Goal: Task Accomplishment & Management: Use online tool/utility

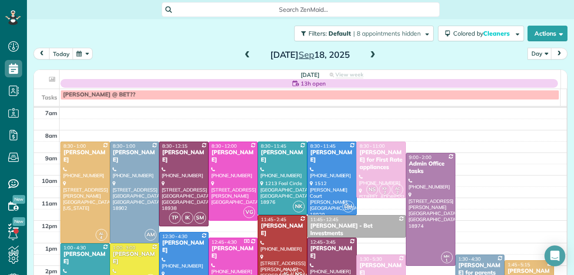
scroll to position [4, 4]
click at [243, 53] on span at bounding box center [248, 55] width 10 height 8
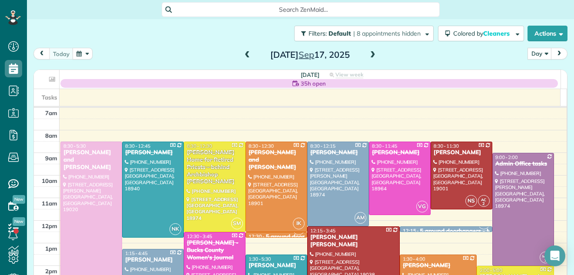
click at [99, 177] on div at bounding box center [91, 243] width 61 height 203
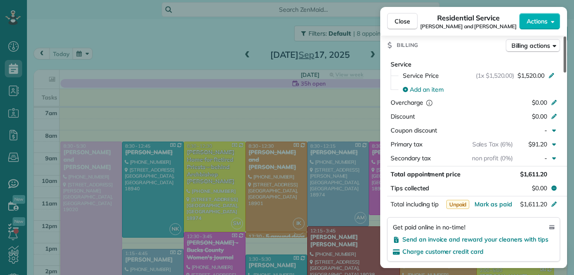
scroll to position [473, 0]
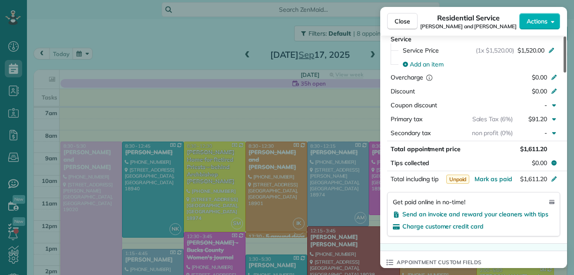
drag, startPoint x: 564, startPoint y: 61, endPoint x: 557, endPoint y: 134, distance: 73.8
click at [564, 73] on div at bounding box center [565, 55] width 3 height 36
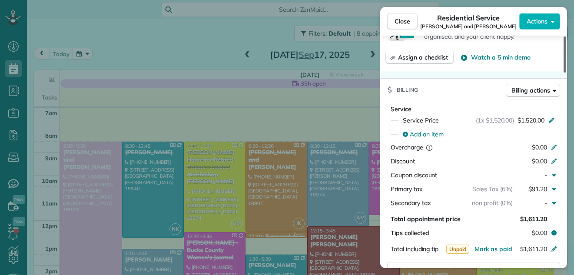
scroll to position [310, 0]
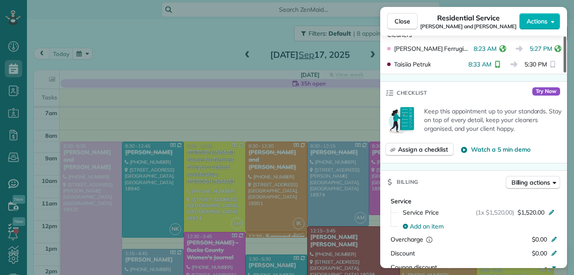
drag, startPoint x: 566, startPoint y: 119, endPoint x: 566, endPoint y: 93, distance: 25.2
click at [566, 73] on div at bounding box center [565, 55] width 3 height 36
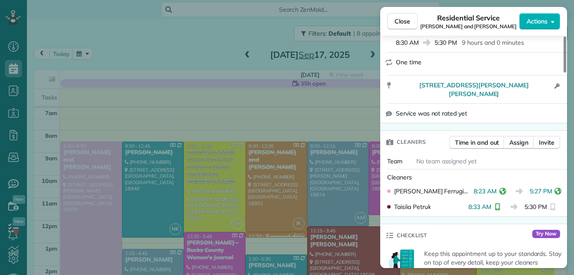
scroll to position [157, 0]
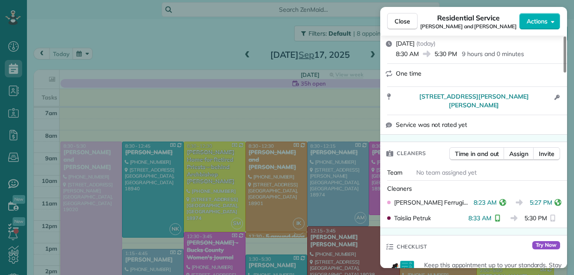
drag, startPoint x: 563, startPoint y: 87, endPoint x: 567, endPoint y: 63, distance: 24.2
click at [567, 63] on div at bounding box center [565, 55] width 3 height 36
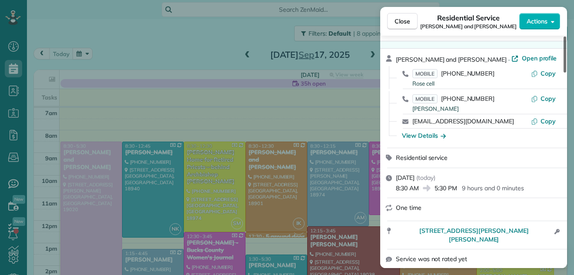
scroll to position [0, 0]
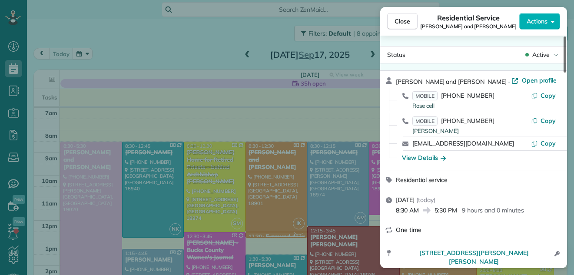
drag, startPoint x: 566, startPoint y: 67, endPoint x: 565, endPoint y: 42, distance: 24.8
click at [565, 42] on div at bounding box center [565, 55] width 3 height 36
click at [522, 80] on span "Open profile" at bounding box center [539, 80] width 35 height 9
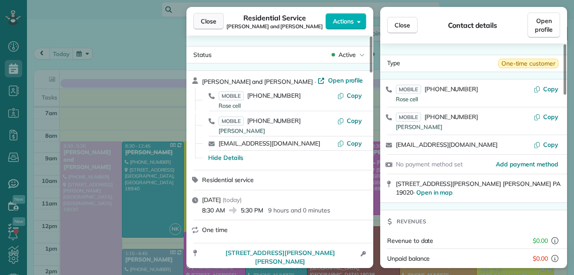
click at [209, 18] on span "Close" at bounding box center [209, 21] width 16 height 9
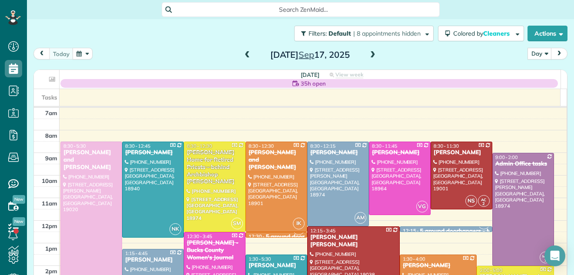
click at [368, 53] on span at bounding box center [373, 55] width 10 height 8
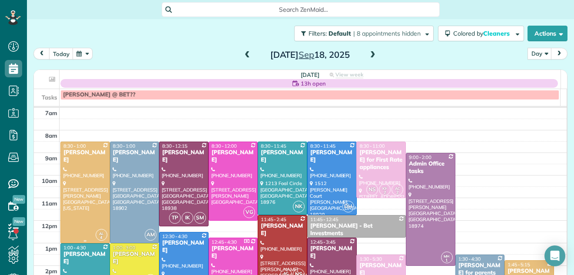
click at [77, 192] on div at bounding box center [85, 192] width 49 height 101
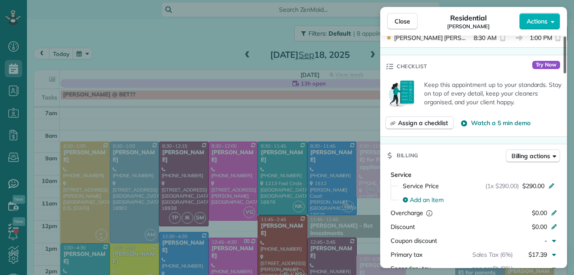
drag, startPoint x: 563, startPoint y: 46, endPoint x: 559, endPoint y: 96, distance: 50.2
click at [564, 73] on div at bounding box center [565, 55] width 3 height 37
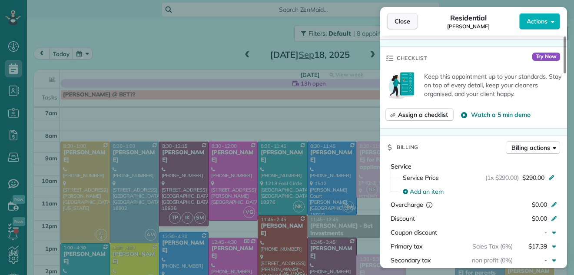
click at [399, 17] on button "Close" at bounding box center [402, 21] width 30 height 17
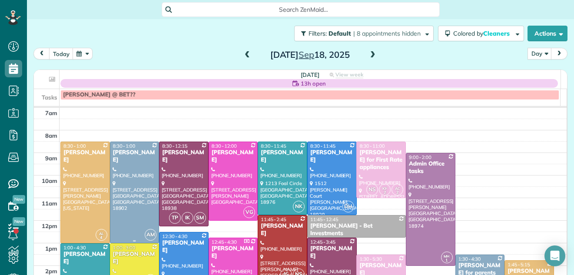
click at [138, 169] on div at bounding box center [134, 192] width 49 height 101
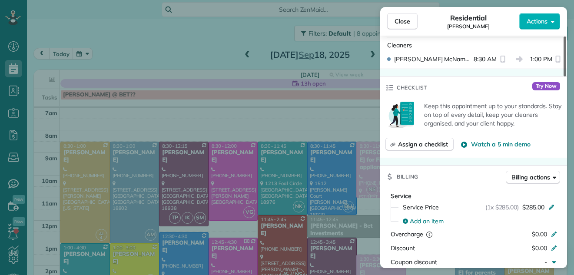
scroll to position [281, 0]
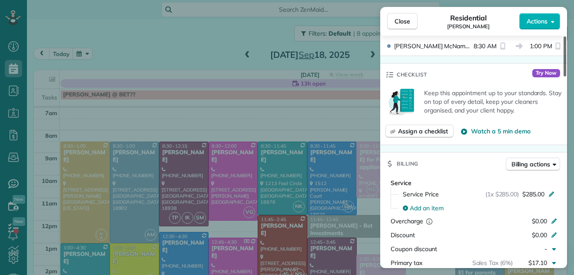
drag, startPoint x: 565, startPoint y: 53, endPoint x: 560, endPoint y: 102, distance: 48.5
click at [564, 77] on div at bounding box center [565, 57] width 3 height 40
click at [404, 20] on span "Close" at bounding box center [403, 21] width 16 height 9
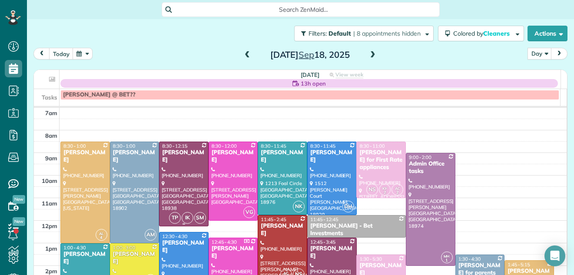
click at [180, 176] on div at bounding box center [184, 184] width 49 height 84
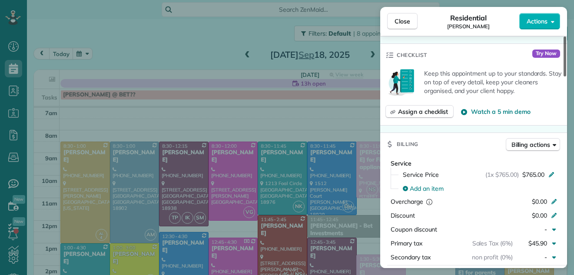
drag, startPoint x: 564, startPoint y: 50, endPoint x: 570, endPoint y: 108, distance: 58.6
click at [567, 77] on div at bounding box center [565, 57] width 3 height 40
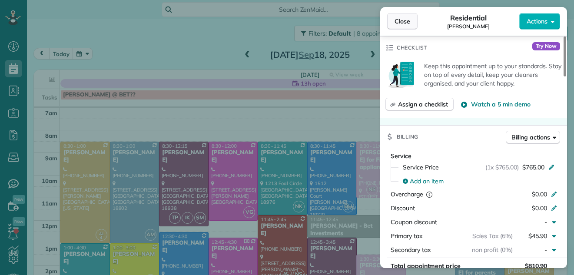
click at [404, 18] on span "Close" at bounding box center [403, 21] width 16 height 9
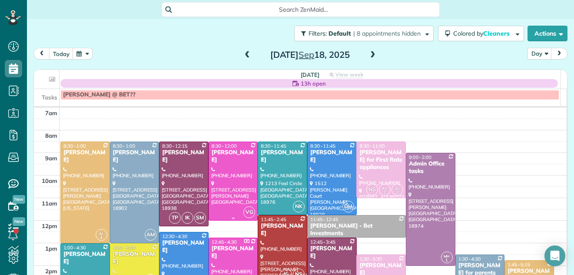
click at [236, 173] on div at bounding box center [233, 181] width 49 height 78
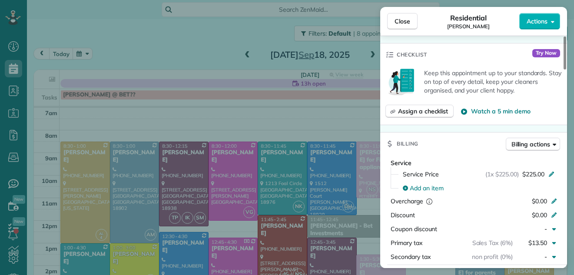
scroll to position [325, 0]
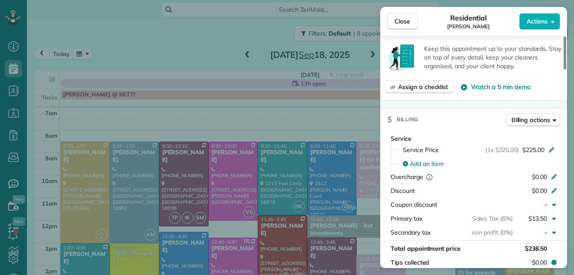
drag, startPoint x: 565, startPoint y: 59, endPoint x: 569, endPoint y: 105, distance: 46.3
click at [567, 70] on div at bounding box center [565, 53] width 3 height 33
click at [398, 21] on span "Close" at bounding box center [403, 21] width 16 height 9
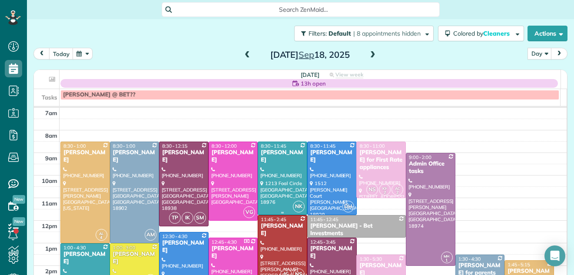
click at [276, 170] on div at bounding box center [282, 178] width 49 height 73
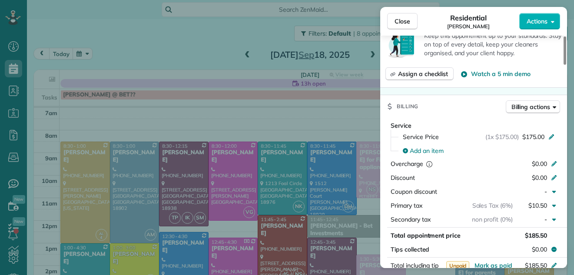
drag, startPoint x: 563, startPoint y: 55, endPoint x: 571, endPoint y: 97, distance: 42.0
click at [567, 65] on div at bounding box center [565, 51] width 3 height 28
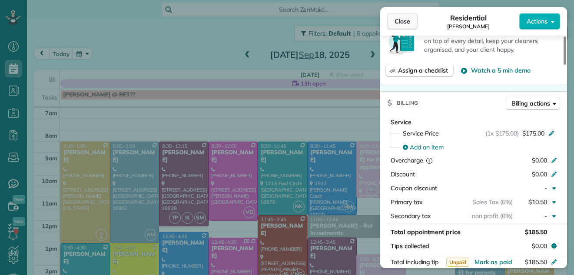
click at [402, 20] on span "Close" at bounding box center [403, 21] width 16 height 9
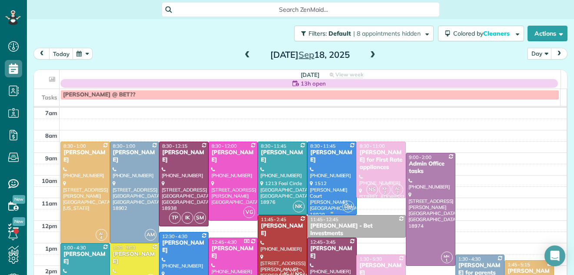
click at [324, 165] on div at bounding box center [332, 178] width 49 height 73
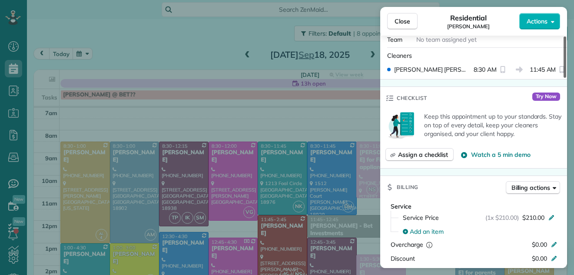
scroll to position [298, 0]
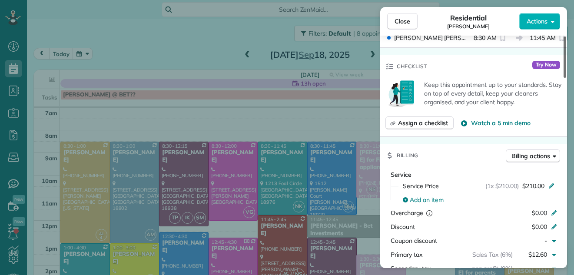
drag, startPoint x: 565, startPoint y: 60, endPoint x: 577, endPoint y: 113, distance: 54.3
click at [567, 78] on div at bounding box center [565, 57] width 3 height 41
click at [399, 20] on span "Close" at bounding box center [403, 21] width 16 height 9
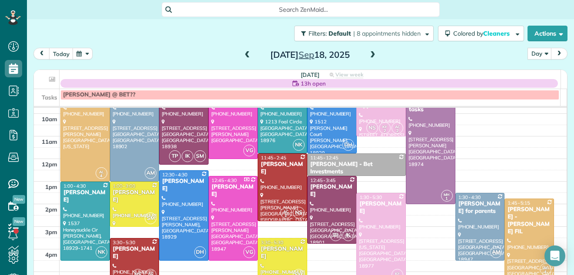
scroll to position [89, 0]
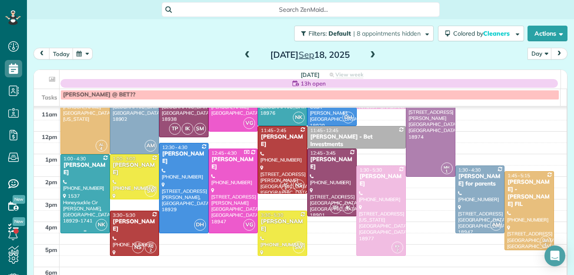
click at [79, 192] on div at bounding box center [85, 194] width 49 height 78
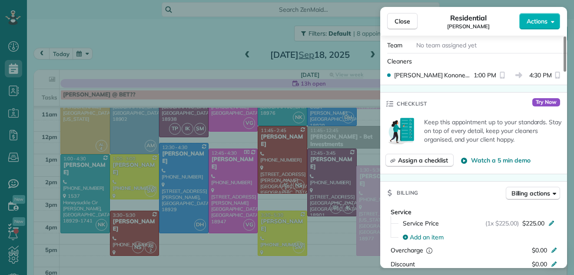
scroll to position [257, 0]
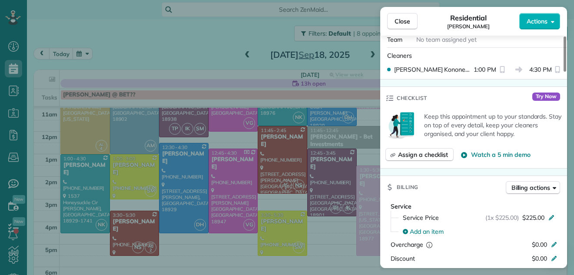
drag, startPoint x: 564, startPoint y: 59, endPoint x: 572, endPoint y: 98, distance: 39.8
click at [567, 72] on div at bounding box center [565, 54] width 3 height 35
click at [406, 21] on span "Close" at bounding box center [403, 21] width 16 height 9
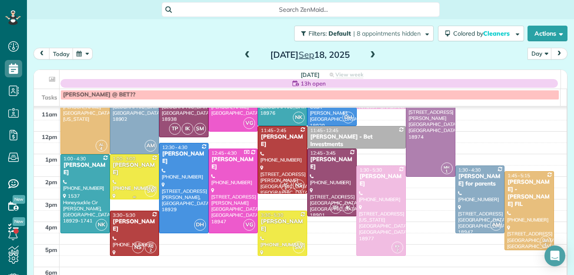
click at [137, 167] on div "Pat McGrogan" at bounding box center [135, 169] width 44 height 15
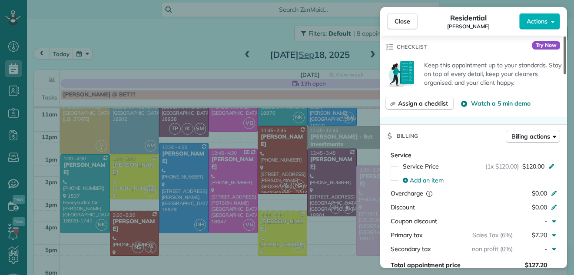
scroll to position [322, 0]
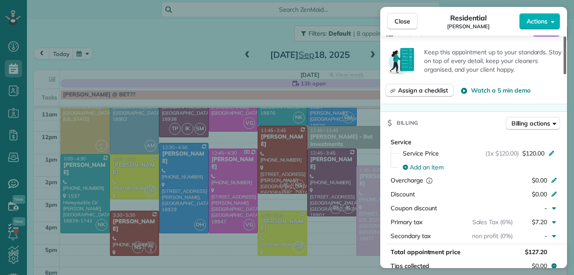
drag, startPoint x: 564, startPoint y: 60, endPoint x: 576, endPoint y: 113, distance: 53.9
click at [567, 74] on div at bounding box center [565, 56] width 3 height 38
click at [399, 23] on span "Close" at bounding box center [403, 21] width 16 height 9
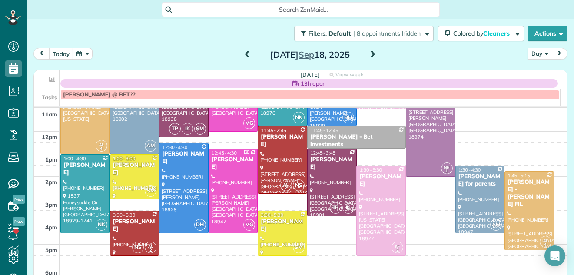
click at [140, 219] on div "Lia BenYishay" at bounding box center [135, 225] width 44 height 15
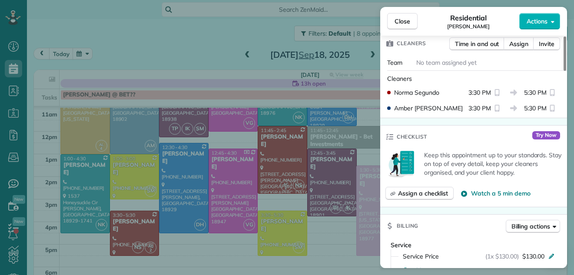
scroll to position [280, 0]
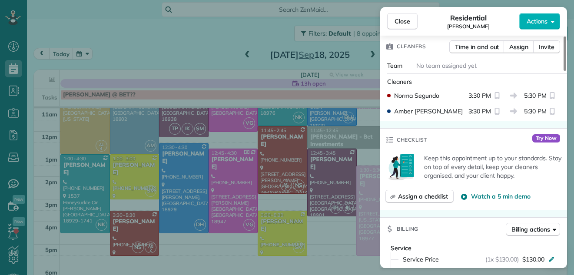
drag, startPoint x: 565, startPoint y: 63, endPoint x: 573, endPoint y: 104, distance: 42.0
click at [567, 71] on div at bounding box center [565, 54] width 3 height 34
click at [408, 17] on span "Close" at bounding box center [403, 21] width 16 height 9
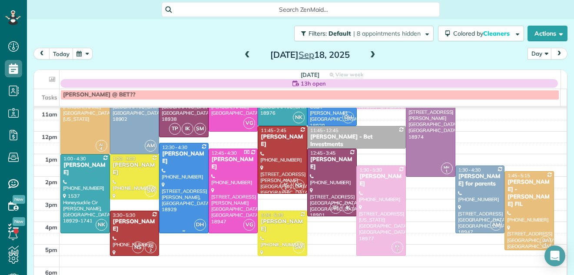
click at [184, 163] on div at bounding box center [184, 188] width 49 height 90
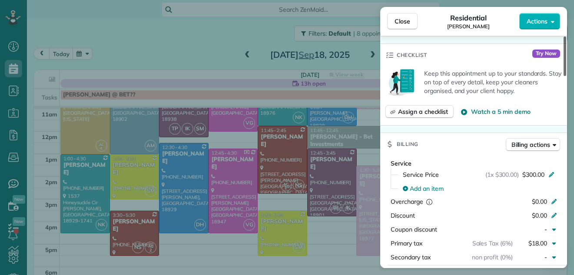
drag, startPoint x: 565, startPoint y: 69, endPoint x: 575, endPoint y: 121, distance: 53.1
click at [567, 76] on div at bounding box center [565, 57] width 3 height 40
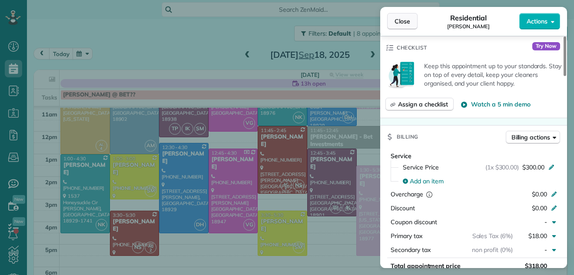
click at [408, 19] on span "Close" at bounding box center [403, 21] width 16 height 9
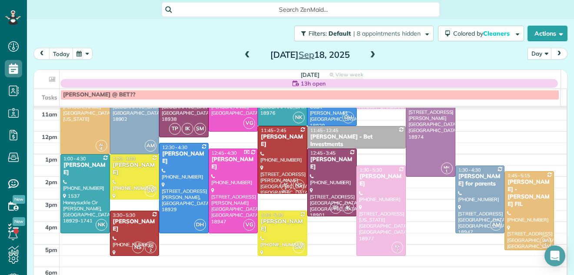
click at [266, 169] on div at bounding box center [282, 160] width 49 height 67
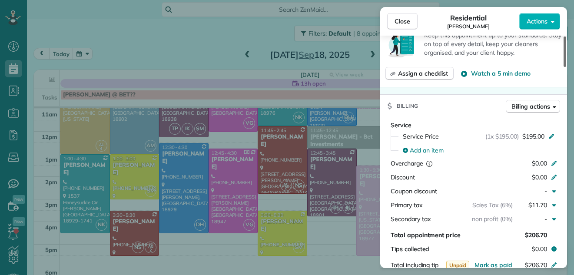
scroll to position [444, 0]
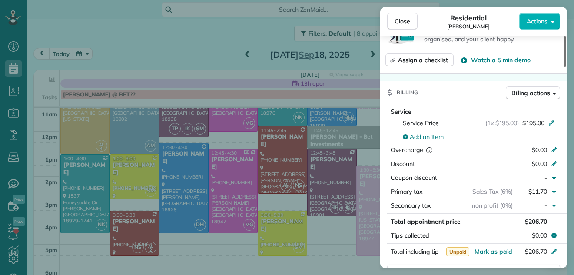
drag, startPoint x: 565, startPoint y: 50, endPoint x: 574, endPoint y: 109, distance: 59.0
click at [567, 67] on div at bounding box center [565, 52] width 3 height 30
click at [404, 18] on span "Close" at bounding box center [403, 21] width 16 height 9
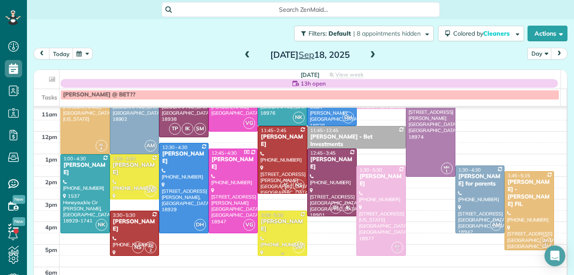
click at [275, 231] on div "Barbara Tomeo" at bounding box center [282, 225] width 44 height 15
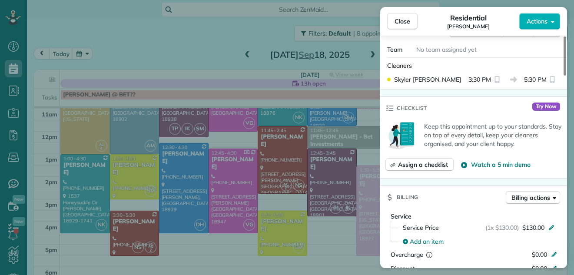
drag, startPoint x: 564, startPoint y: 66, endPoint x: 571, endPoint y: 117, distance: 51.8
click at [567, 76] on div at bounding box center [565, 56] width 3 height 39
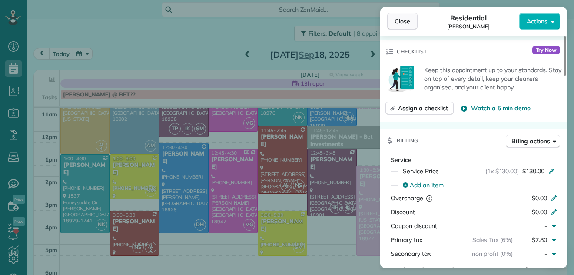
click at [403, 18] on span "Close" at bounding box center [403, 21] width 16 height 9
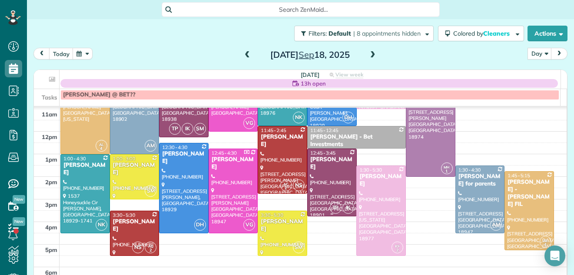
click at [325, 177] on div at bounding box center [332, 182] width 49 height 67
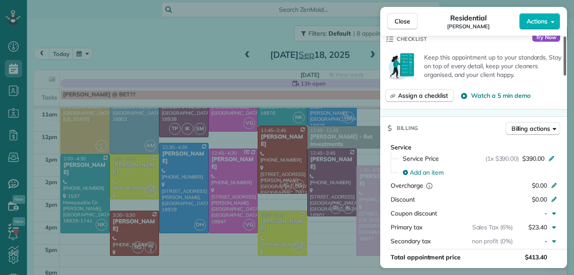
scroll to position [345, 0]
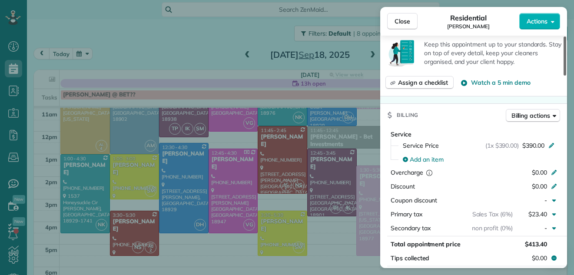
drag, startPoint x: 564, startPoint y: 68, endPoint x: 580, endPoint y: 126, distance: 60.6
click at [567, 76] on div at bounding box center [565, 56] width 3 height 39
click at [403, 20] on span "Close" at bounding box center [403, 21] width 16 height 9
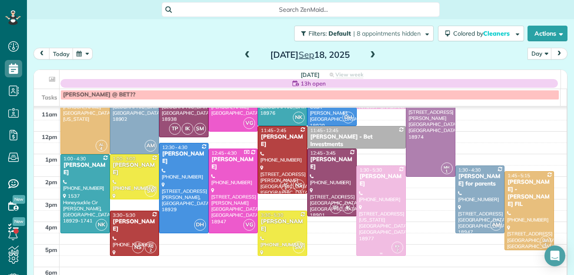
click at [357, 210] on div at bounding box center [381, 211] width 49 height 90
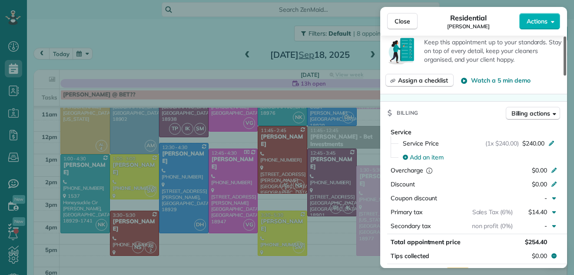
scroll to position [405, 0]
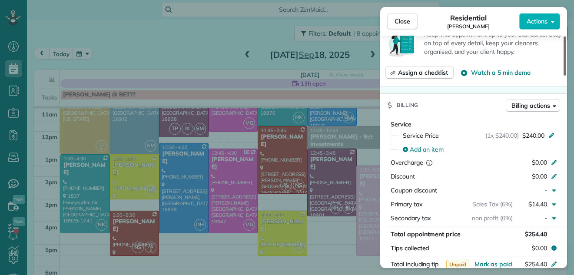
drag, startPoint x: 565, startPoint y: 63, endPoint x: 585, endPoint y: 132, distance: 71.0
click at [567, 76] on div at bounding box center [565, 56] width 3 height 39
click at [403, 19] on span "Close" at bounding box center [403, 21] width 16 height 9
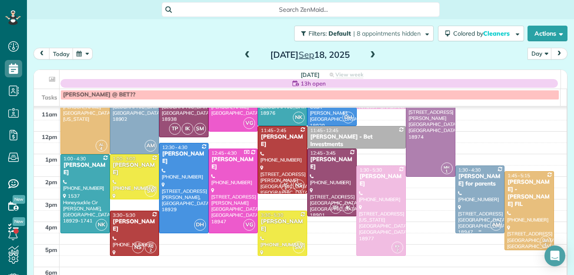
click at [463, 199] on div at bounding box center [480, 199] width 49 height 67
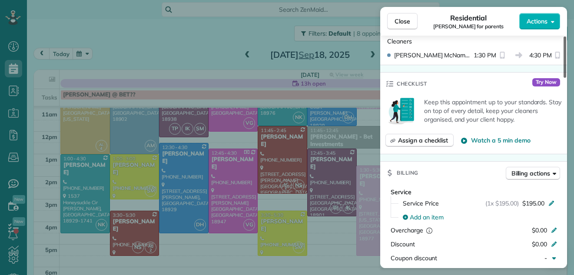
scroll to position [286, 0]
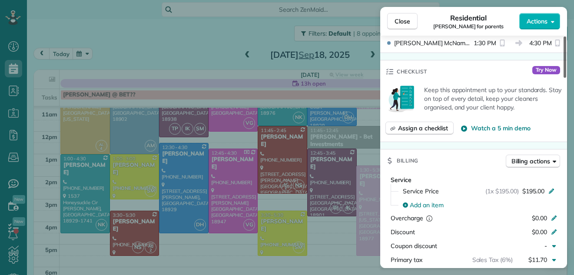
drag, startPoint x: 565, startPoint y: 71, endPoint x: 579, endPoint y: 122, distance: 52.6
click at [567, 78] on div at bounding box center [565, 57] width 3 height 41
click at [404, 22] on span "Close" at bounding box center [403, 21] width 16 height 9
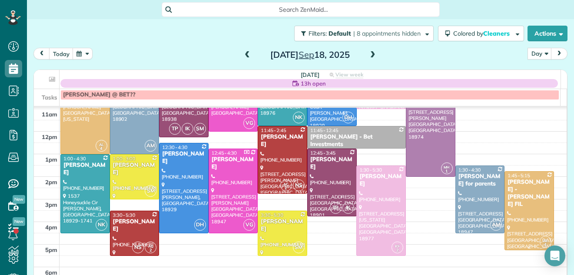
click at [525, 230] on div at bounding box center [529, 211] width 49 height 78
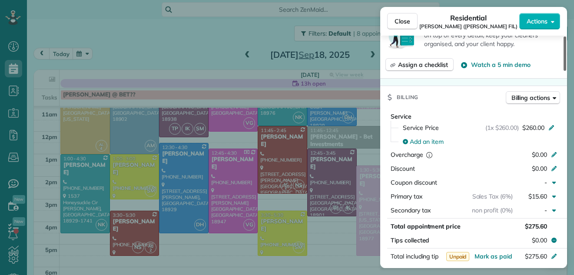
scroll to position [359, 0]
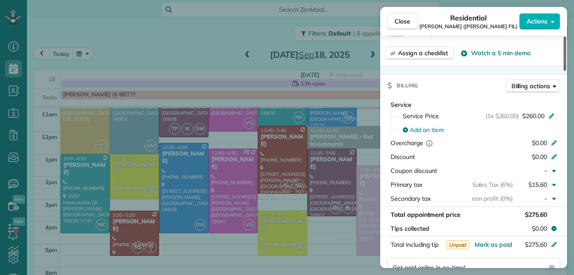
drag, startPoint x: 565, startPoint y: 60, endPoint x: 574, endPoint y: 113, distance: 53.9
click at [567, 71] on div at bounding box center [565, 54] width 3 height 34
click at [408, 17] on span "Close" at bounding box center [403, 21] width 16 height 9
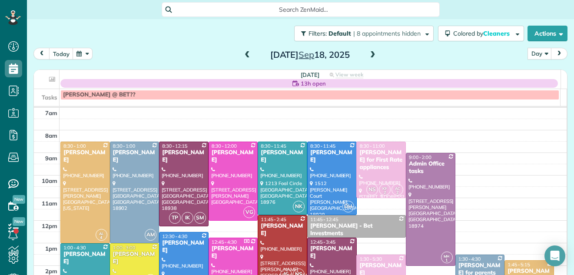
click at [371, 167] on div "Shawn Lolk for First Rate appliances" at bounding box center [381, 160] width 44 height 22
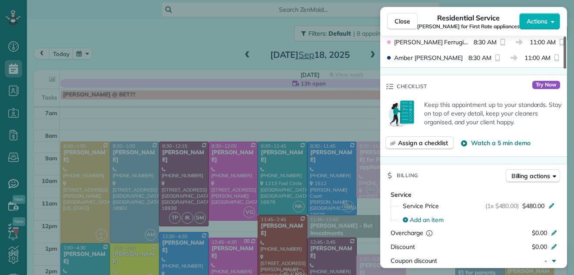
scroll to position [325, 0]
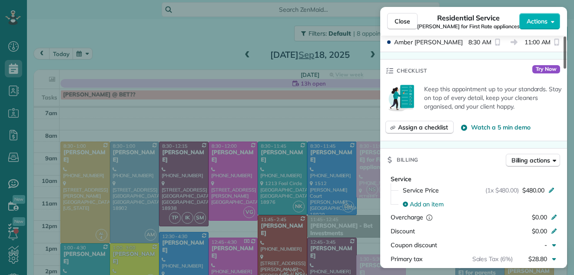
drag, startPoint x: 565, startPoint y: 57, endPoint x: 562, endPoint y: 102, distance: 45.3
click at [564, 69] on div at bounding box center [565, 53] width 3 height 32
click at [405, 17] on button "Close" at bounding box center [402, 21] width 30 height 17
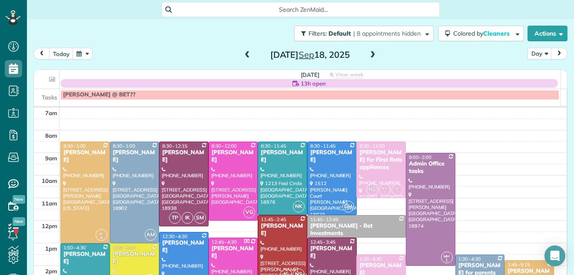
click at [243, 55] on span at bounding box center [248, 55] width 10 height 8
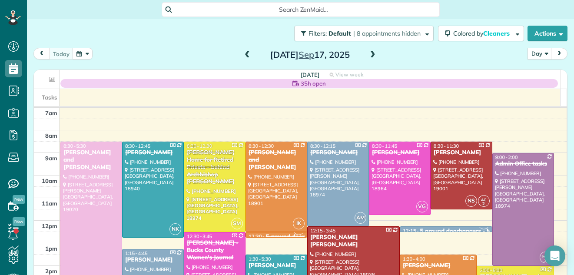
click at [94, 177] on div at bounding box center [91, 243] width 61 height 203
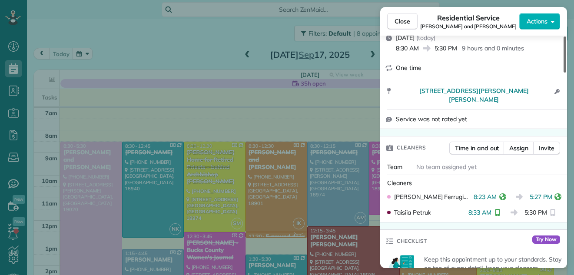
scroll to position [87, 0]
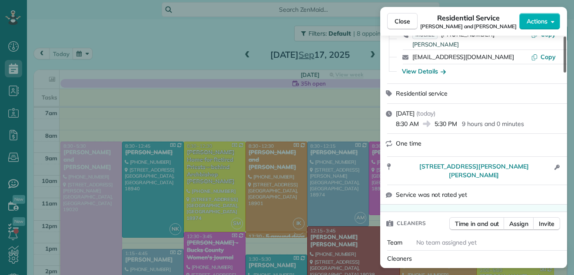
drag, startPoint x: 565, startPoint y: 58, endPoint x: 562, endPoint y: 72, distance: 13.8
click at [564, 72] on div at bounding box center [565, 55] width 3 height 36
click at [405, 18] on span "Close" at bounding box center [403, 21] width 16 height 9
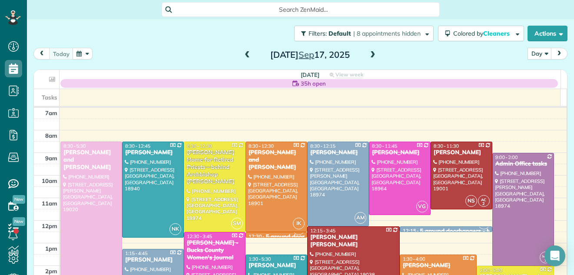
click at [370, 53] on span at bounding box center [373, 55] width 10 height 8
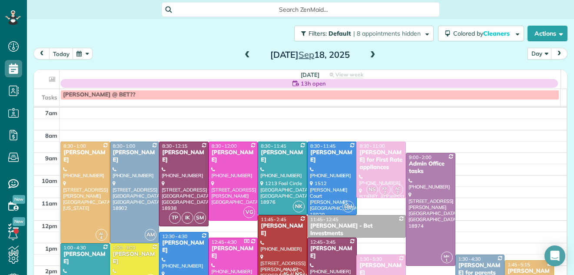
click at [368, 53] on span at bounding box center [373, 55] width 10 height 8
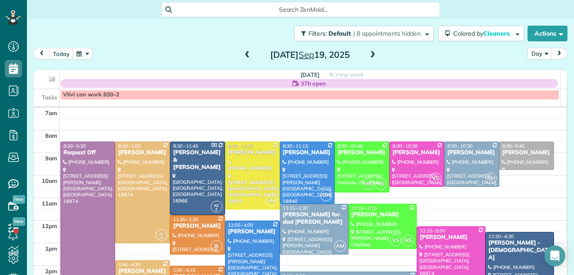
click at [368, 53] on span at bounding box center [373, 55] width 10 height 8
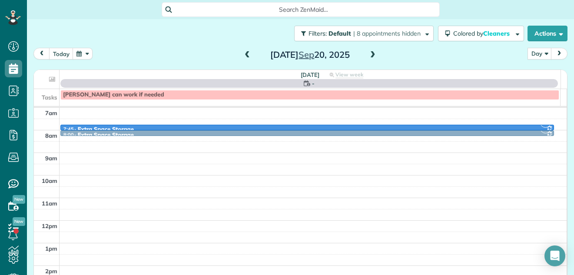
click at [368, 53] on span at bounding box center [373, 55] width 10 height 8
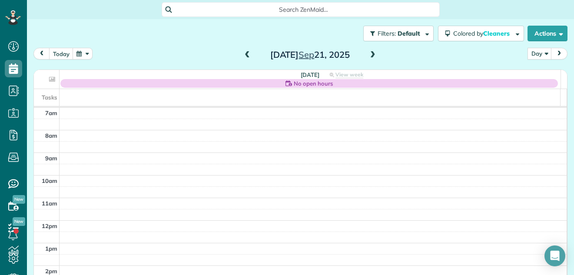
click at [368, 53] on span at bounding box center [373, 55] width 10 height 8
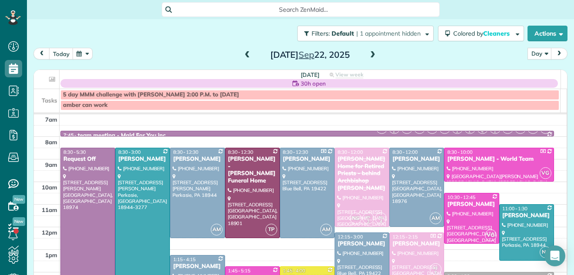
click at [574, 108] on html "Dashboard Scheduling Calendar View List View Dispatch View - Weekly scheduling …" at bounding box center [287, 137] width 574 height 275
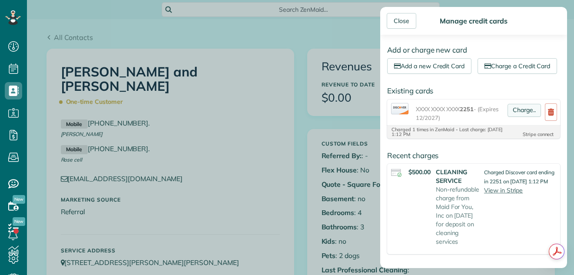
click at [517, 117] on link "Charge.." at bounding box center [524, 110] width 33 height 13
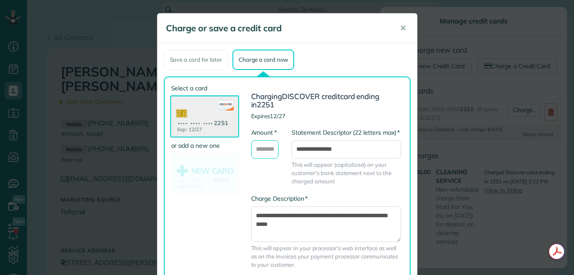
click at [263, 151] on input "* Amount" at bounding box center [265, 149] width 28 height 18
type input "********"
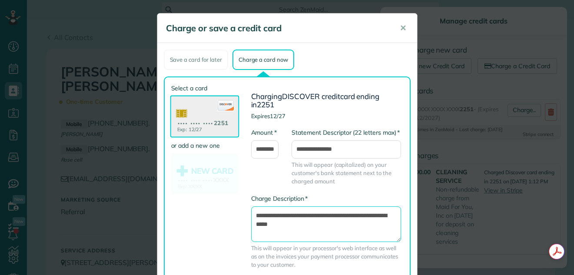
click at [253, 215] on textarea "**********" at bounding box center [326, 225] width 150 height 36
click at [344, 227] on textarea "**********" at bounding box center [326, 225] width 150 height 36
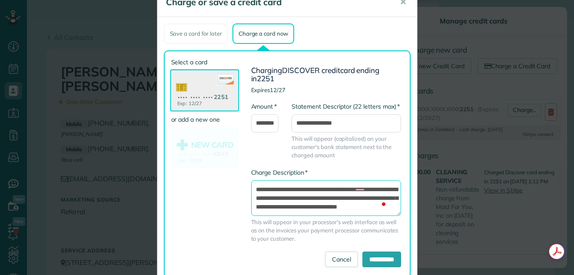
scroll to position [49, 0]
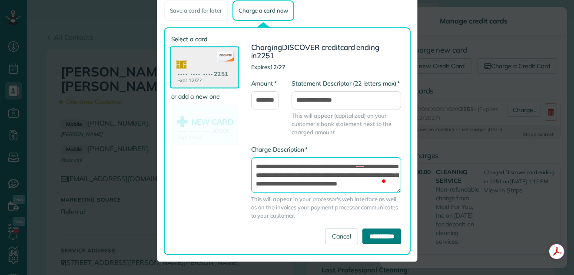
type textarea "**********"
click at [374, 233] on input "**********" at bounding box center [382, 237] width 39 height 16
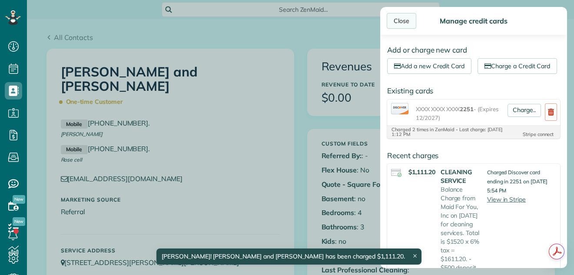
click at [404, 21] on div "Close" at bounding box center [402, 21] width 30 height 16
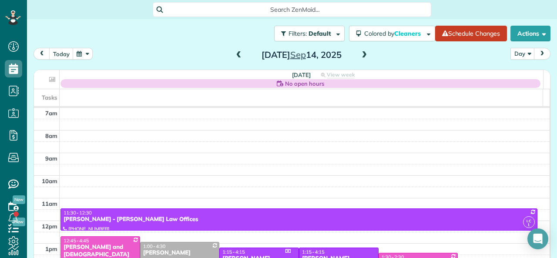
scroll to position [150, 0]
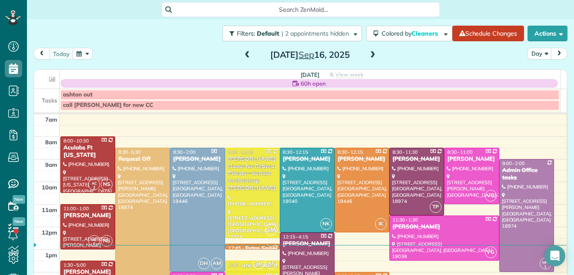
scroll to position [4, 4]
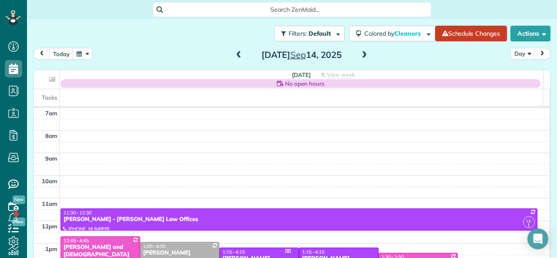
scroll to position [150, 0]
